Goal: Task Accomplishment & Management: Use online tool/utility

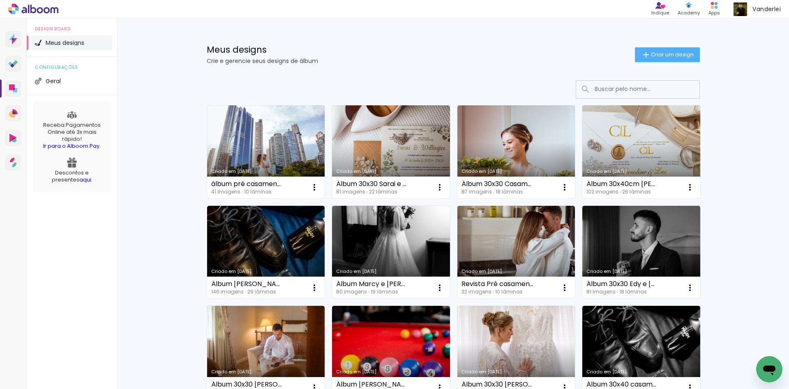
click at [260, 144] on link "Criado em [DATE]" at bounding box center [266, 151] width 118 height 93
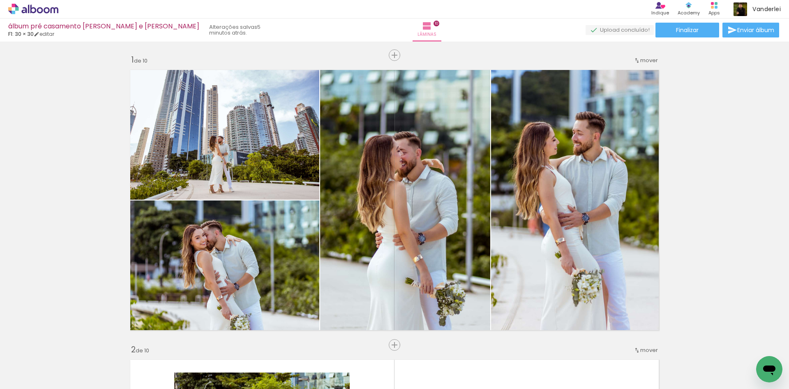
click at [50, 6] on icon at bounding box center [33, 9] width 50 height 11
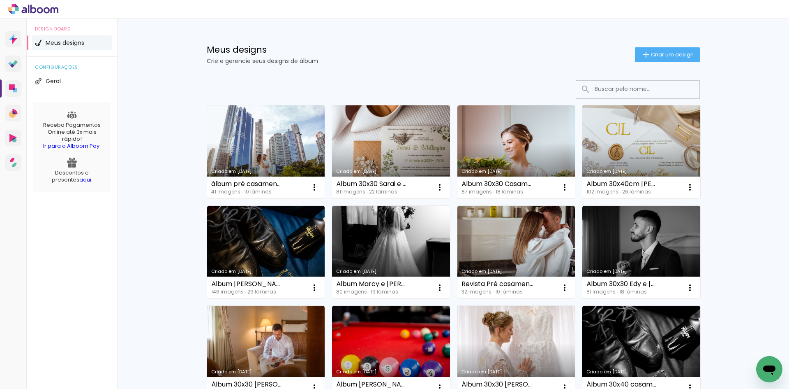
click at [636, 148] on link "Criado em [DATE]" at bounding box center [642, 151] width 118 height 93
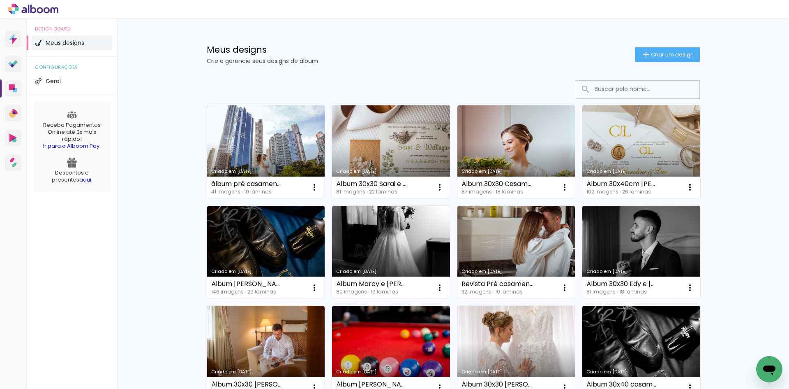
click at [408, 142] on link "Criado em 08/09/25" at bounding box center [391, 151] width 118 height 93
